Goal: Book appointment/travel/reservation

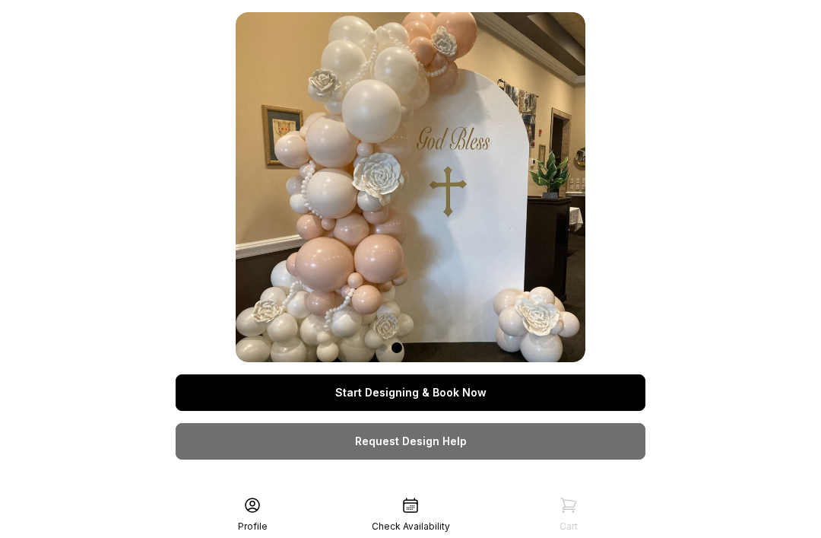
click at [553, 388] on link "Start Designing & Book Now" at bounding box center [411, 392] width 470 height 36
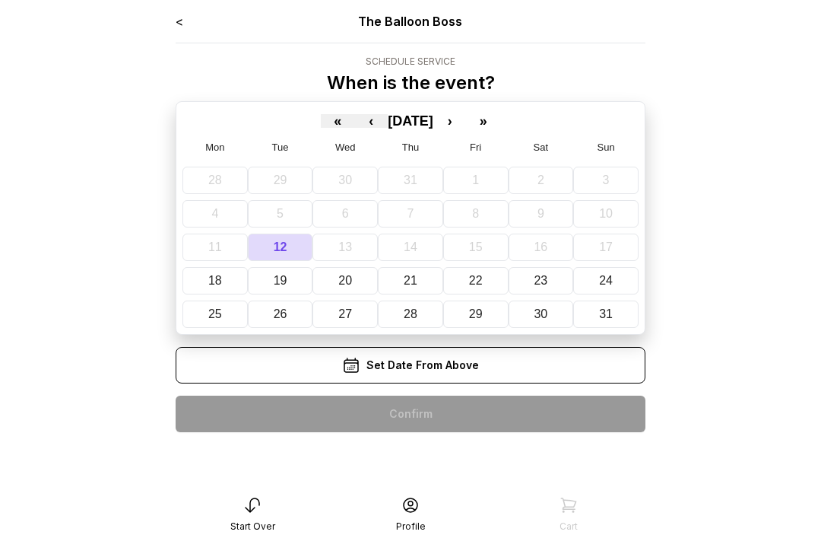
click at [467, 119] on button "›" at bounding box center [449, 121] width 33 height 14
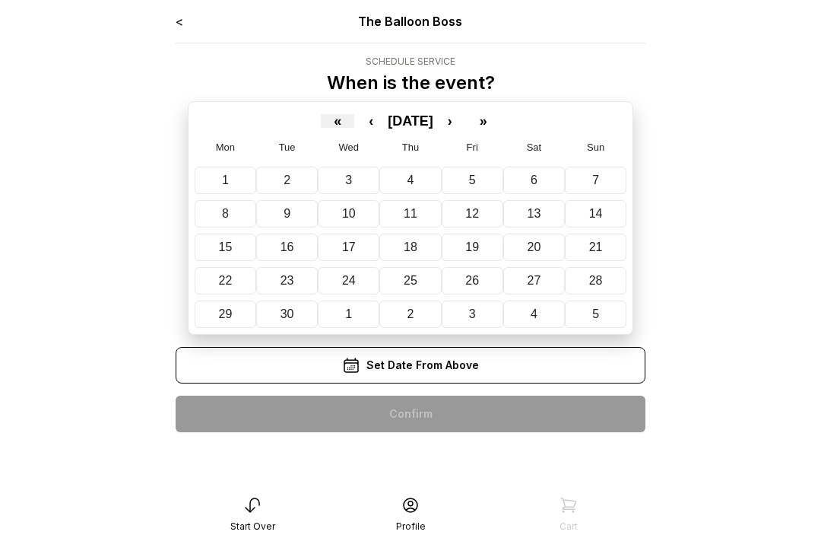
click at [467, 125] on button "›" at bounding box center [449, 121] width 33 height 14
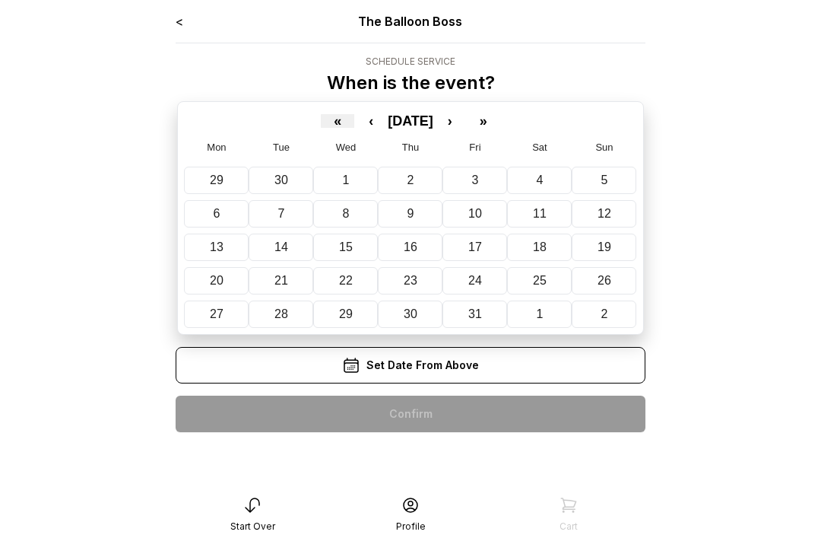
click at [550, 175] on button "4" at bounding box center [539, 179] width 65 height 27
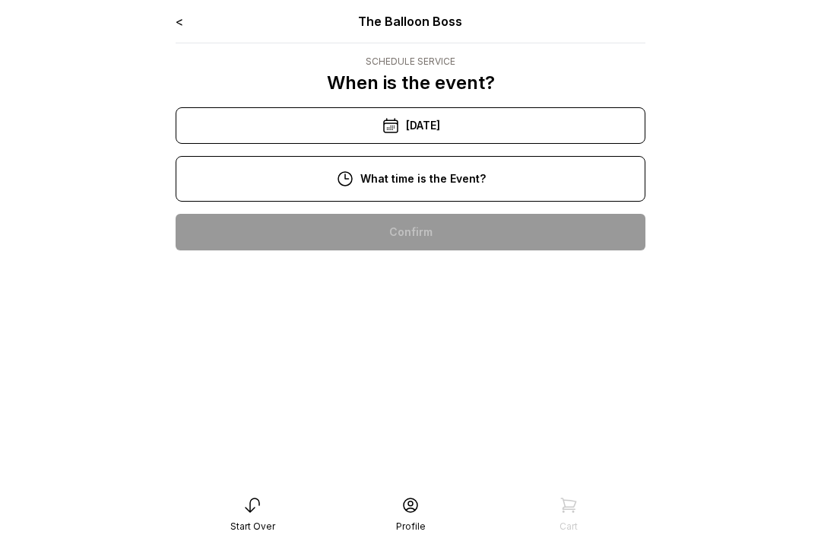
click at [436, 277] on div "11:00 am" at bounding box center [411, 280] width 446 height 36
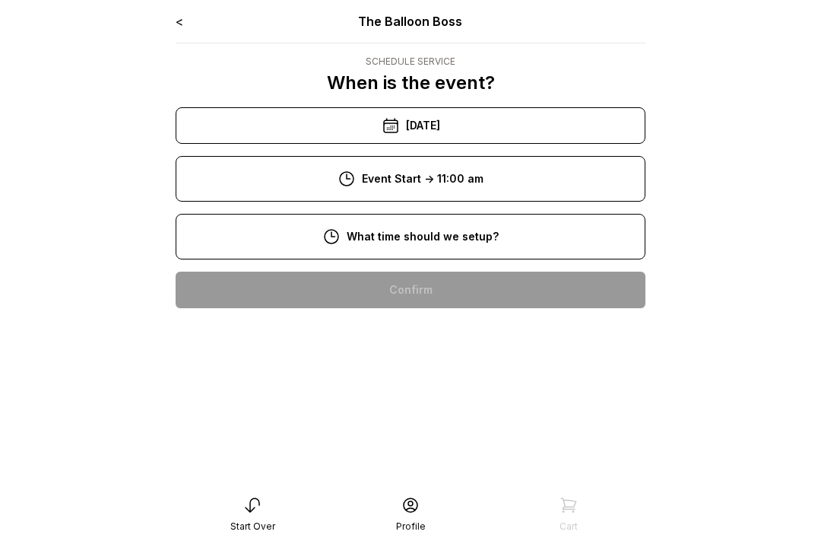
click at [426, 285] on div "8:00 am" at bounding box center [411, 289] width 446 height 36
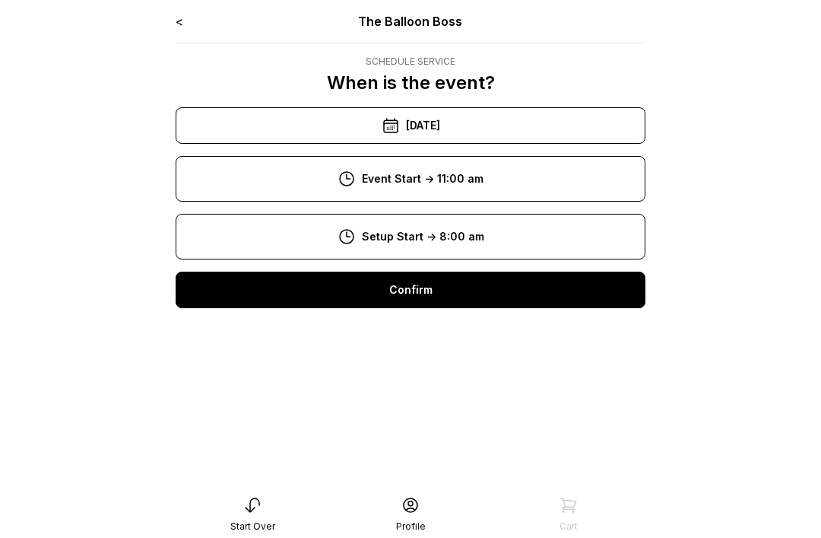
click at [429, 297] on div "Confirm" at bounding box center [411, 289] width 470 height 36
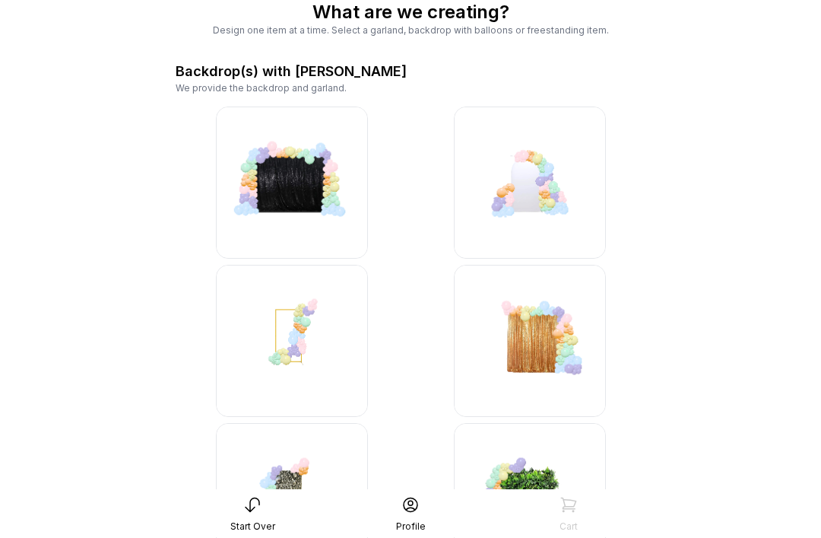
click at [553, 192] on img at bounding box center [530, 183] width 152 height 152
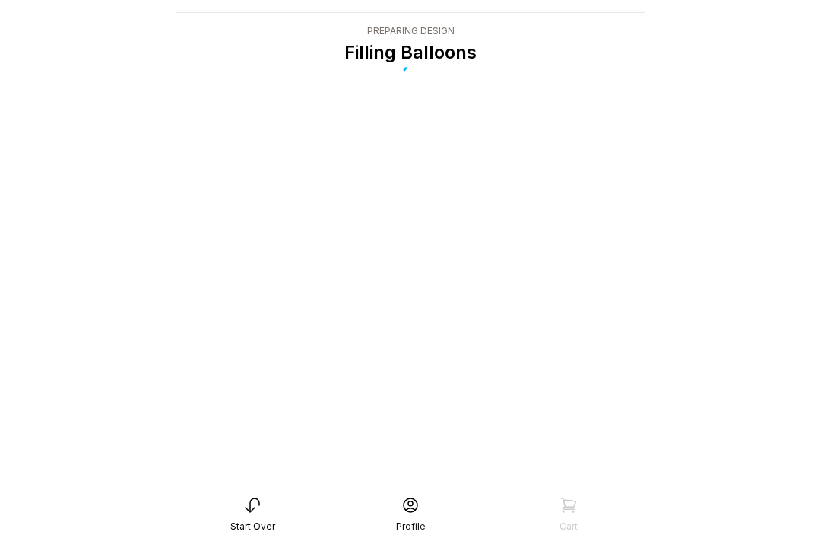
scroll to position [79, 0]
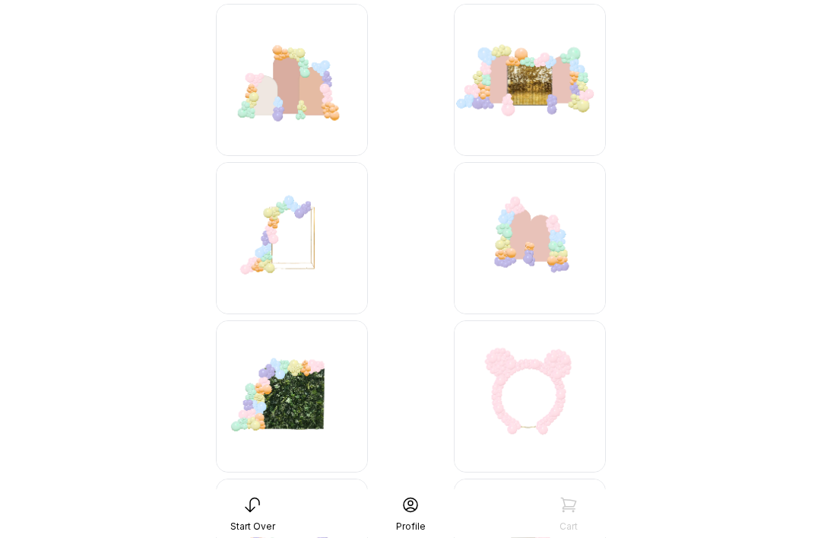
scroll to position [1757, 0]
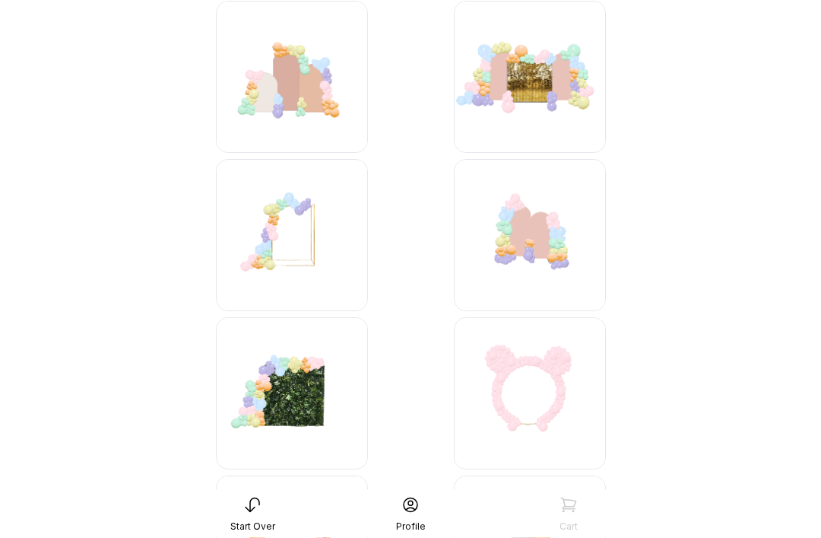
click at [292, 242] on img at bounding box center [292, 236] width 152 height 152
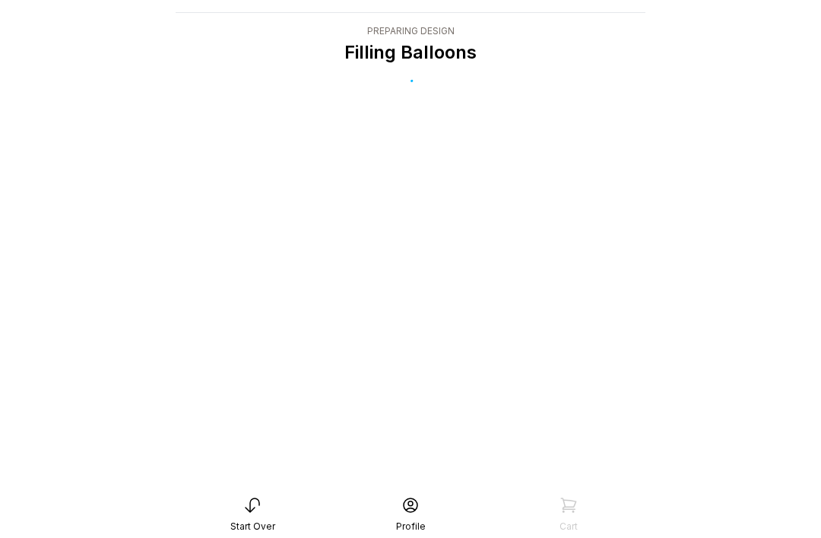
scroll to position [79, 0]
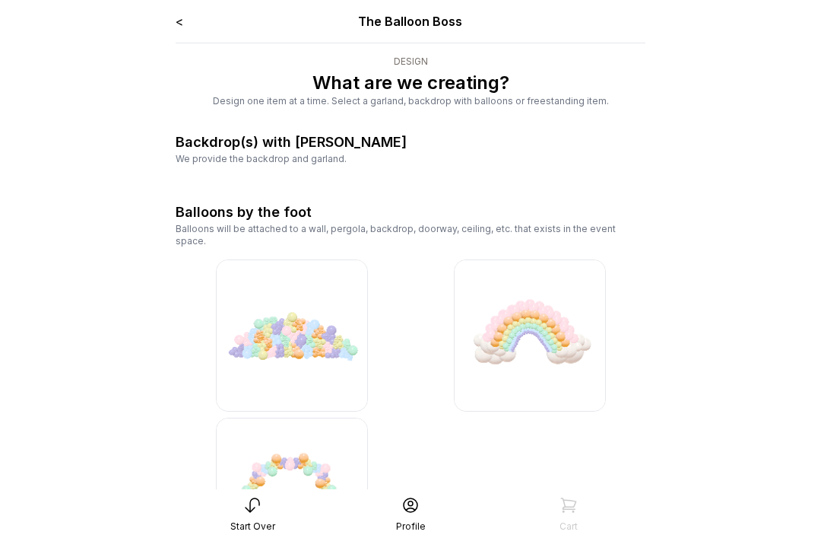
click at [282, 207] on div "Balloons by the foot" at bounding box center [244, 211] width 136 height 21
click at [272, 216] on div "Balloons by the foot" at bounding box center [244, 211] width 136 height 21
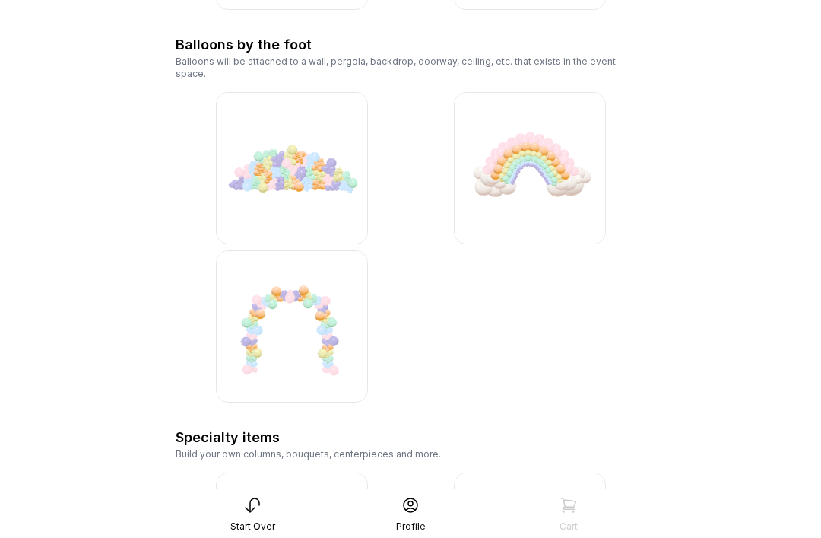
scroll to position [2530, 0]
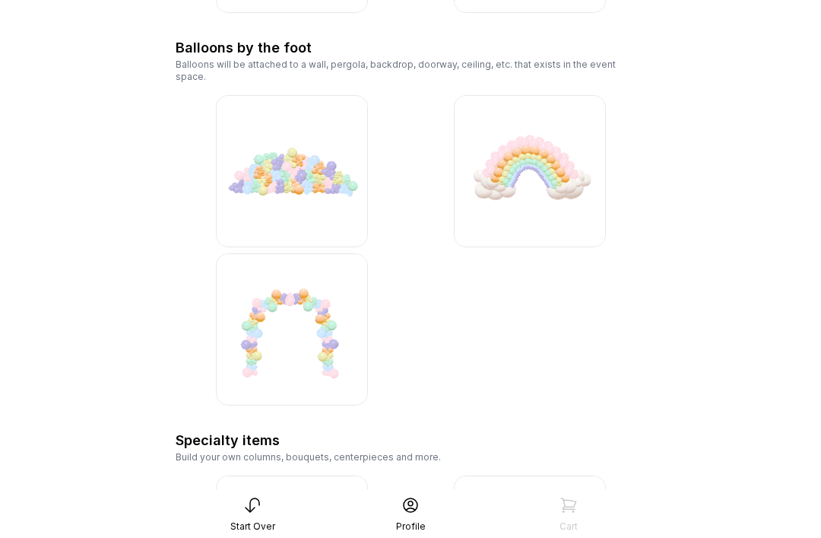
click at [289, 305] on img at bounding box center [292, 329] width 152 height 152
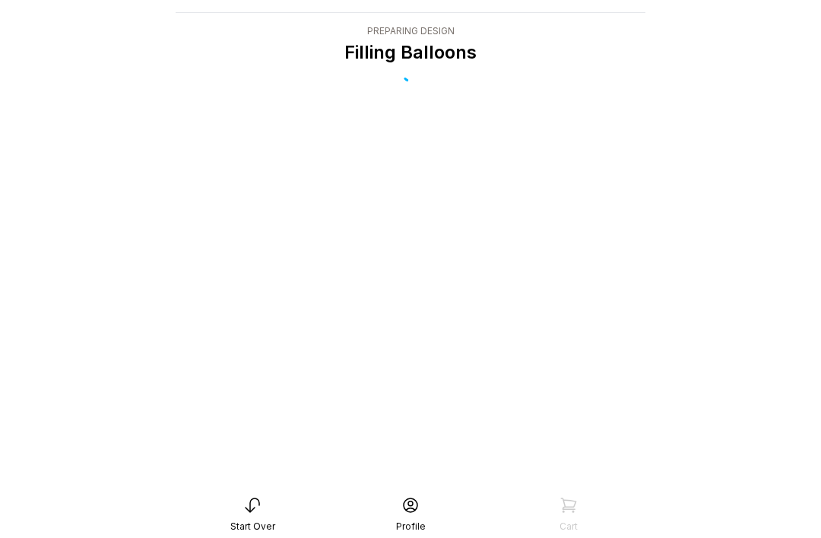
scroll to position [79, 0]
